Goal: Entertainment & Leisure: Consume media (video, audio)

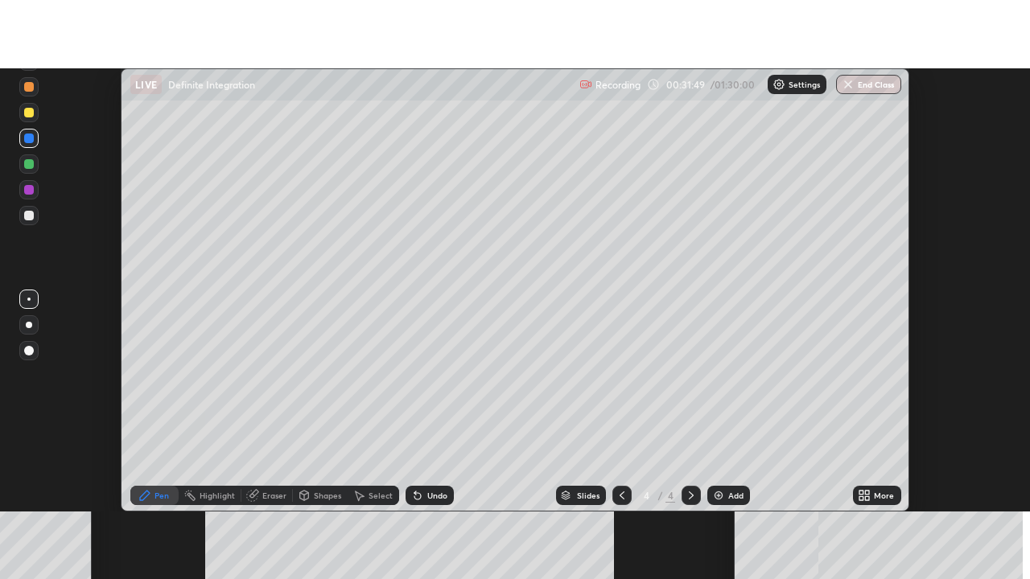
scroll to position [443, 1030]
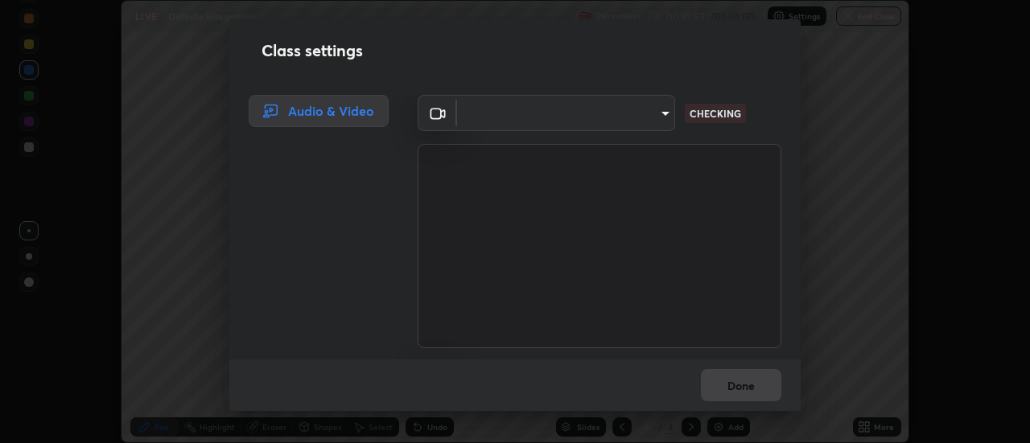
type input "08d1811f52d28dde35b83784907f5361d24ebc35e4cd346b2be4f849e18bec50"
type input "be1a331eb87dea53500363fd3e4d242e01f556c15eb51ea7e9f63a93b8bdbc53"
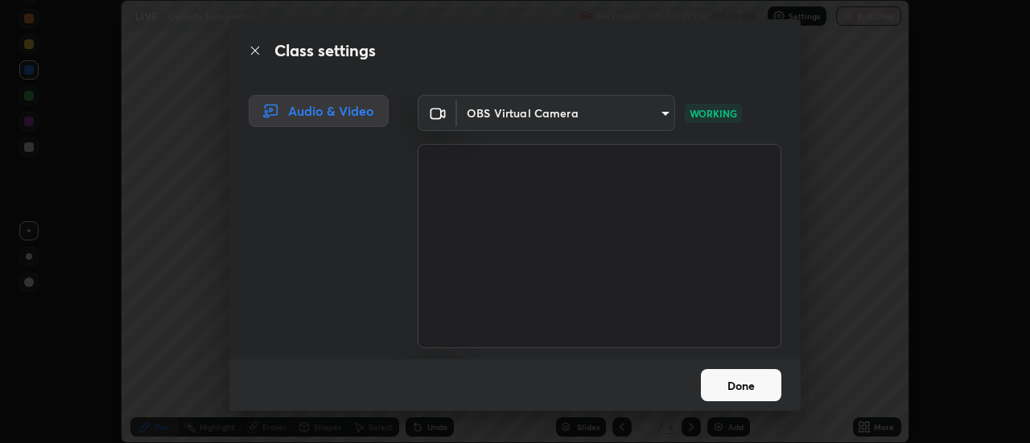
click at [722, 390] on button "Done" at bounding box center [741, 385] width 80 height 32
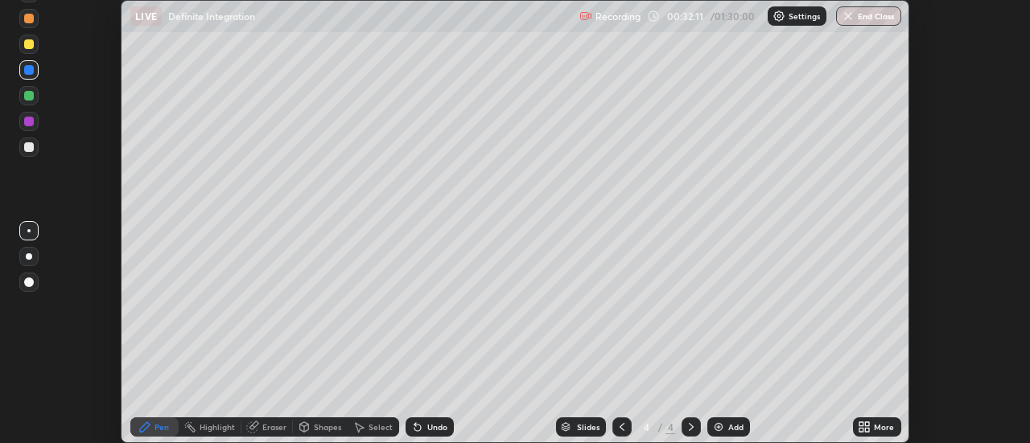
click at [862, 424] on icon at bounding box center [861, 424] width 4 height 4
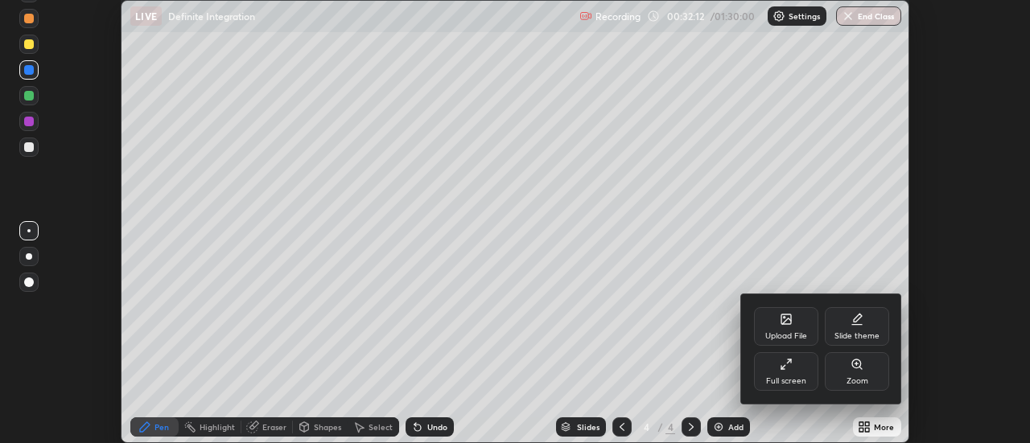
click at [780, 375] on div "Full screen" at bounding box center [786, 371] width 64 height 39
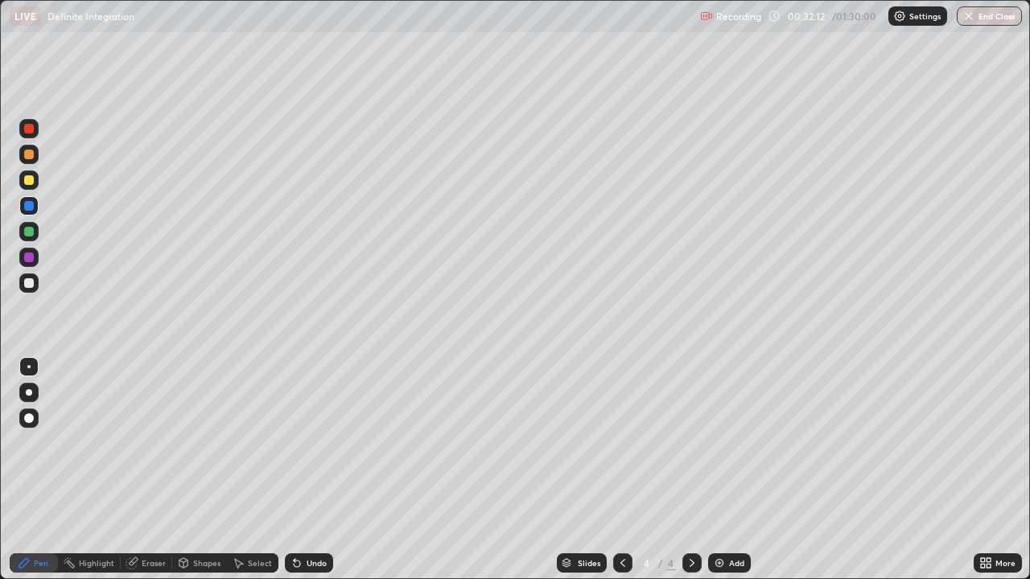
scroll to position [579, 1030]
click at [690, 442] on icon at bounding box center [691, 563] width 13 height 13
click at [621, 442] on icon at bounding box center [622, 563] width 13 height 13
click at [690, 442] on icon at bounding box center [691, 563] width 13 height 13
click at [720, 442] on img at bounding box center [719, 563] width 13 height 13
